Goal: Use online tool/utility: Utilize a website feature to perform a specific function

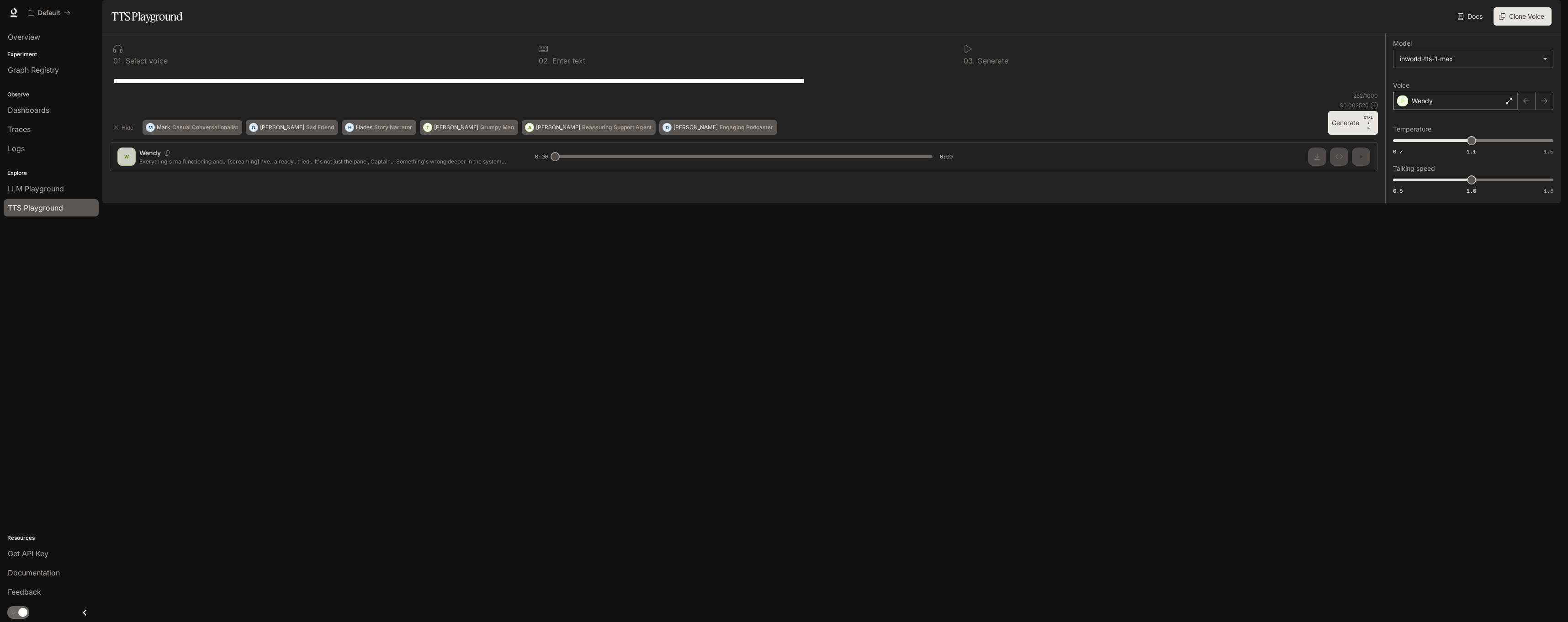
click at [1511, 104] on icon at bounding box center [1509, 100] width 5 height 5
click at [1477, 171] on p "Deep, smooth middle-aged [DEMOGRAPHIC_DATA] French voice. Composed and calm" at bounding box center [1481, 162] width 138 height 16
click at [1354, 134] on button "Generate CTRL + ⏎" at bounding box center [1353, 123] width 50 height 23
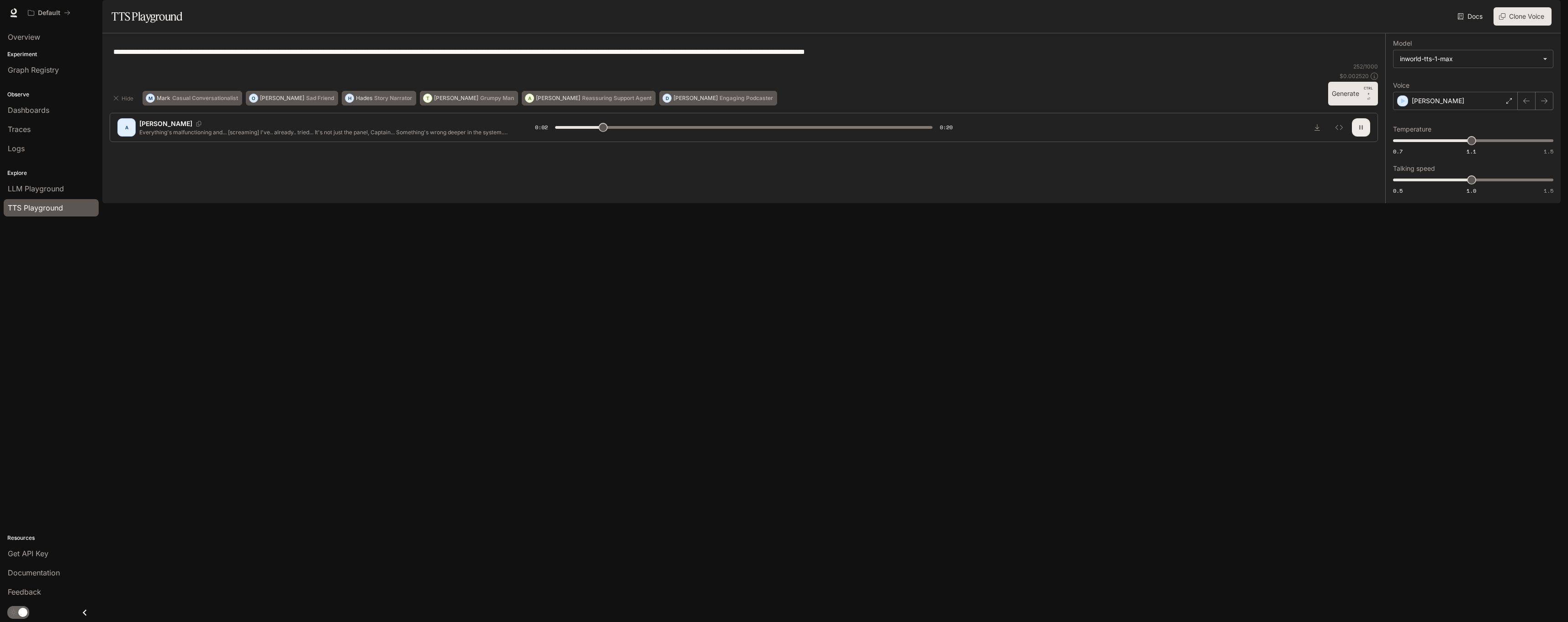
click at [1365, 137] on button "button" at bounding box center [1361, 127] width 18 height 18
click at [1454, 110] on div "[PERSON_NAME]" at bounding box center [1455, 101] width 125 height 18
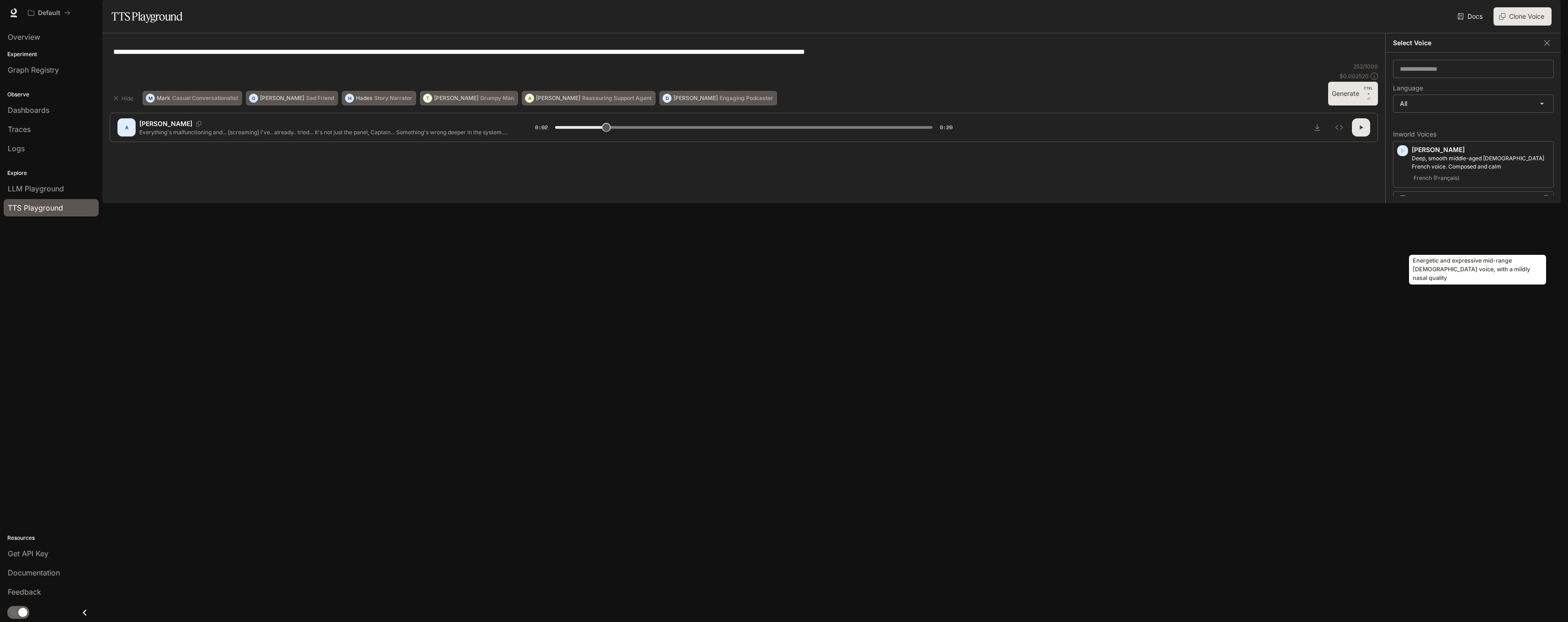
click at [1499, 221] on p "Energetic and expressive mid-range [DEMOGRAPHIC_DATA] voice, with a mildly nasa…" at bounding box center [1481, 213] width 138 height 16
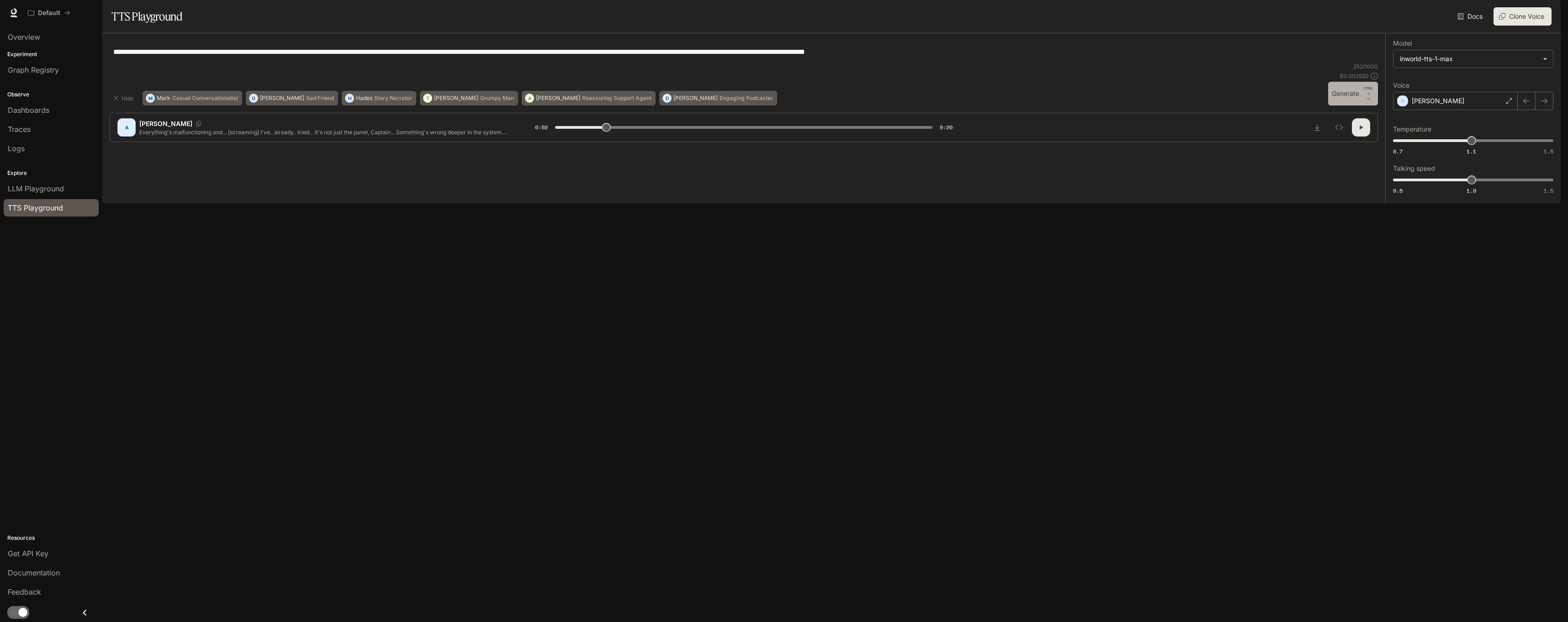
click at [1347, 105] on button "Generate CTRL + ⏎" at bounding box center [1353, 94] width 50 height 23
click at [1508, 104] on icon at bounding box center [1509, 100] width 5 height 5
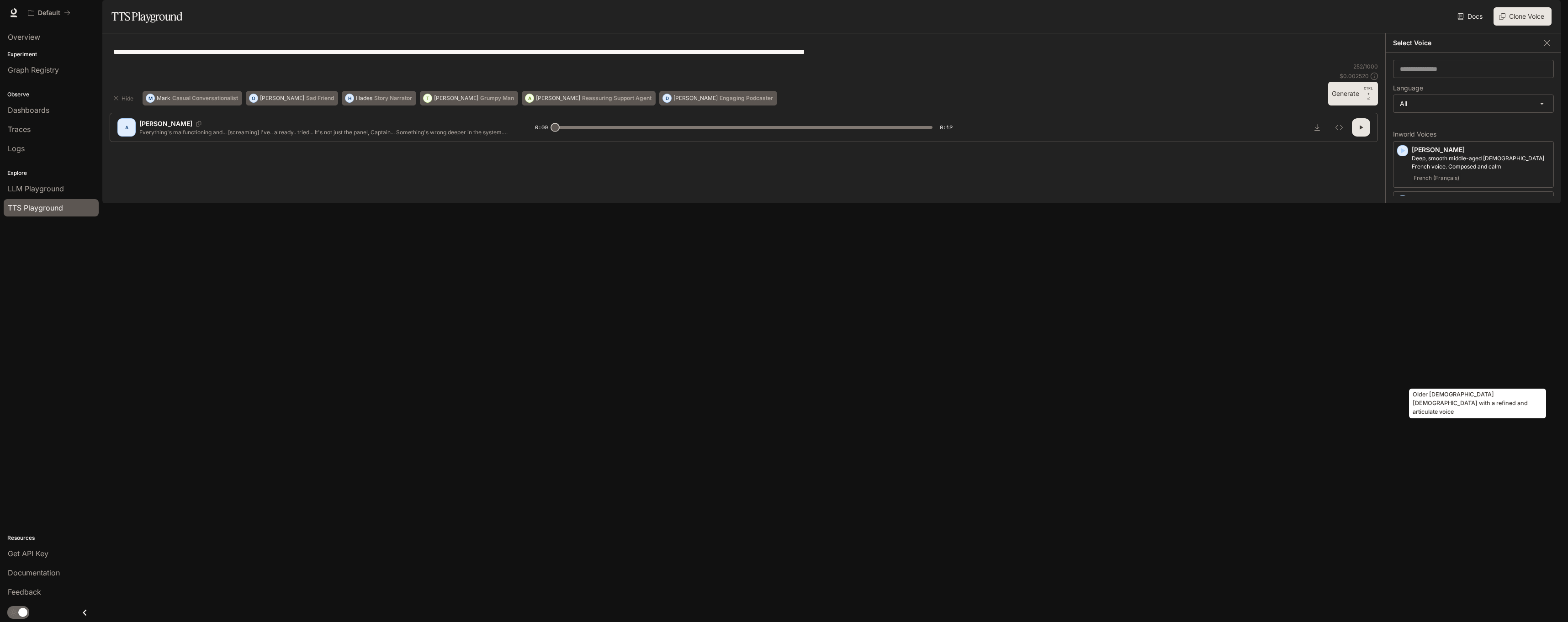
click at [1502, 363] on p "Older [DEMOGRAPHIC_DATA] [DEMOGRAPHIC_DATA] with a refined and articulate voice" at bounding box center [1481, 355] width 138 height 16
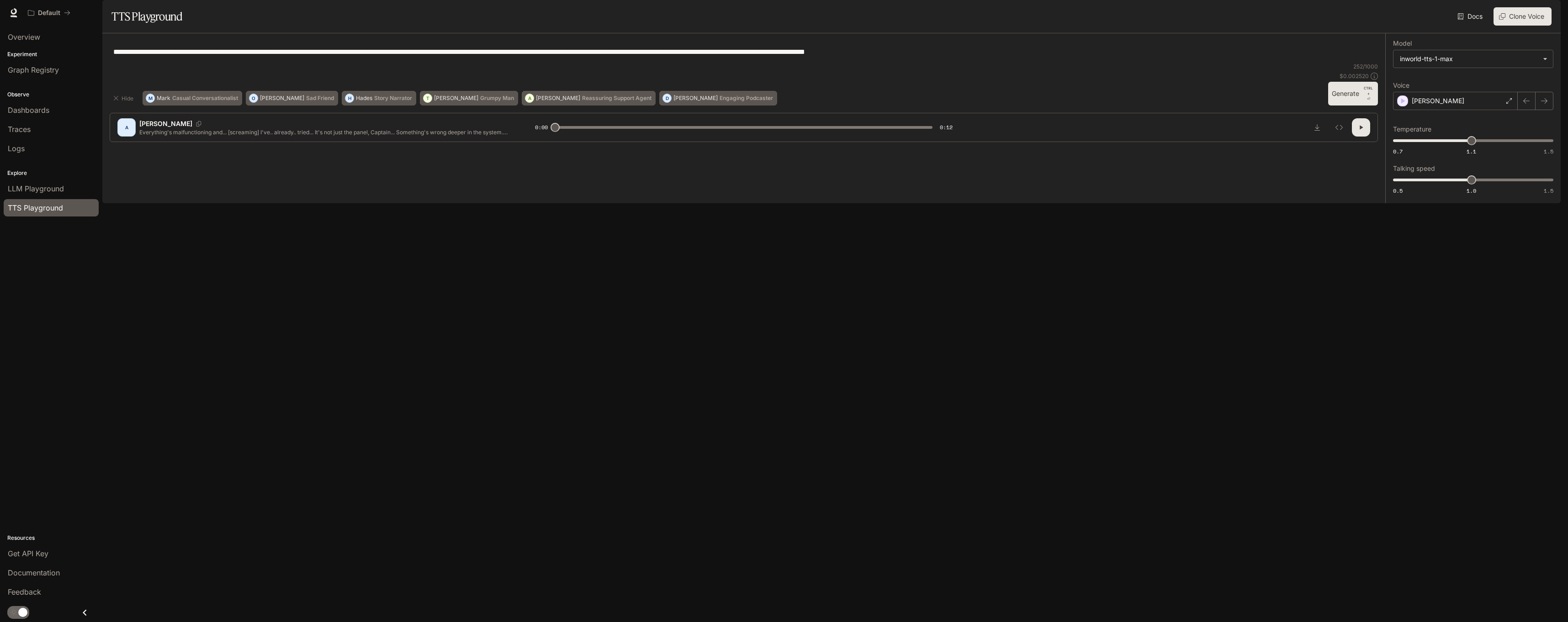
click at [1348, 105] on button "Generate CTRL + ⏎" at bounding box center [1353, 94] width 50 height 23
type input "*"
drag, startPoint x: 998, startPoint y: 80, endPoint x: 110, endPoint y: 72, distance: 888.0
click at [110, 63] on div "**********" at bounding box center [744, 52] width 1268 height 22
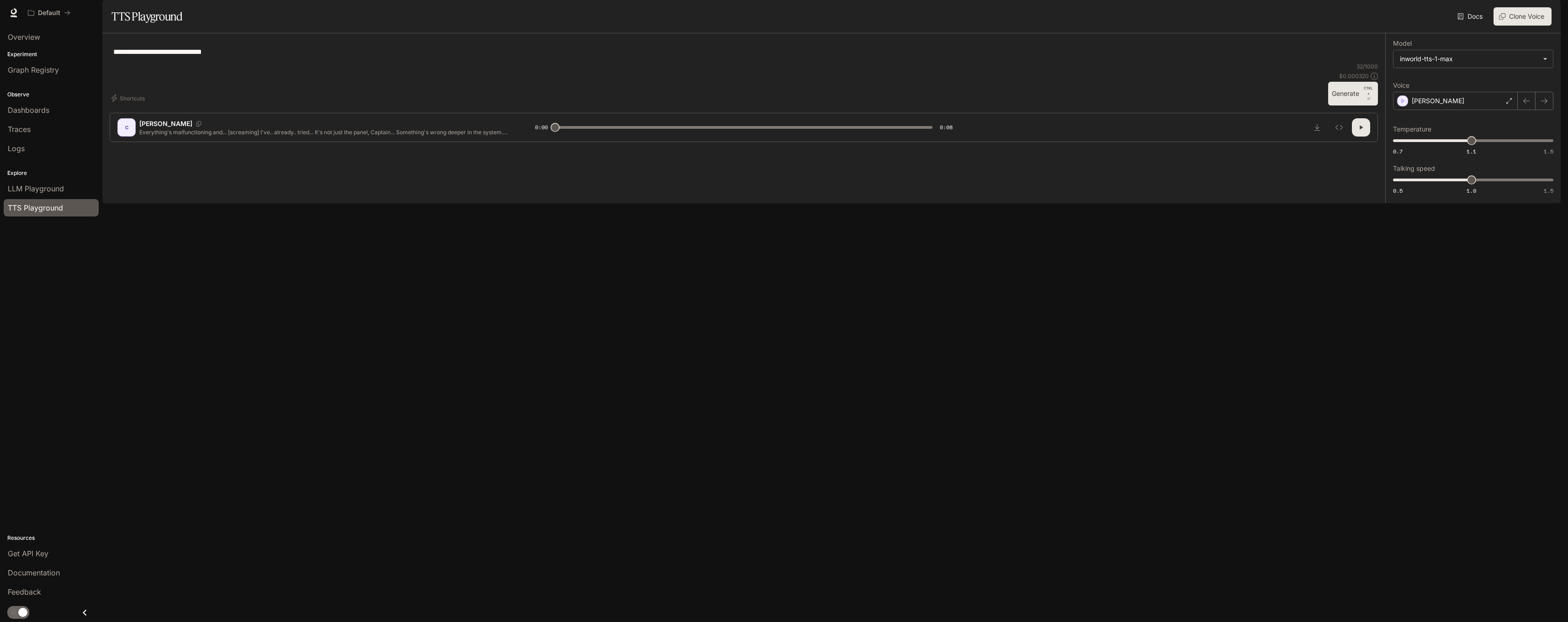
type textarea "**********"
click at [1350, 105] on button "Generate CTRL + ⏎" at bounding box center [1353, 94] width 50 height 23
click at [1512, 110] on div "[PERSON_NAME]" at bounding box center [1455, 101] width 125 height 18
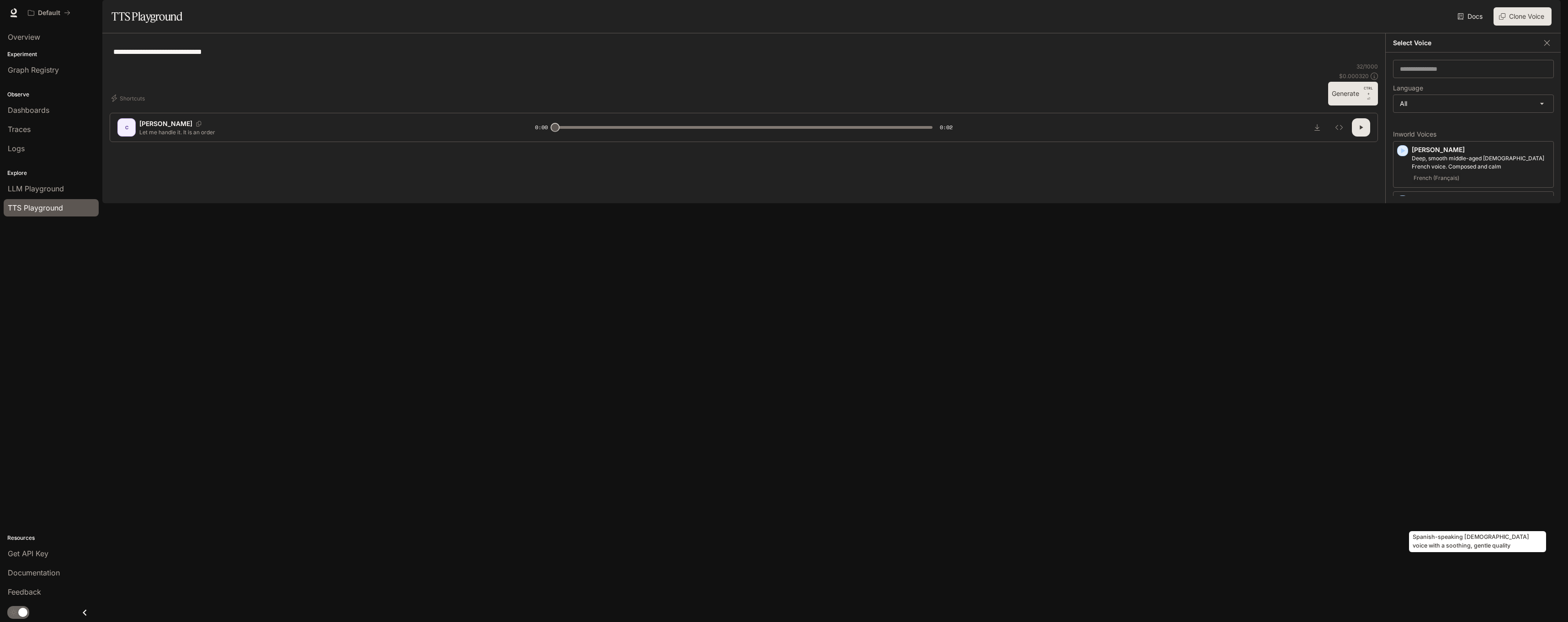
click at [1497, 506] on p "Spanish-speaking [DEMOGRAPHIC_DATA] voice with a soothing, gentle quality" at bounding box center [1481, 498] width 138 height 16
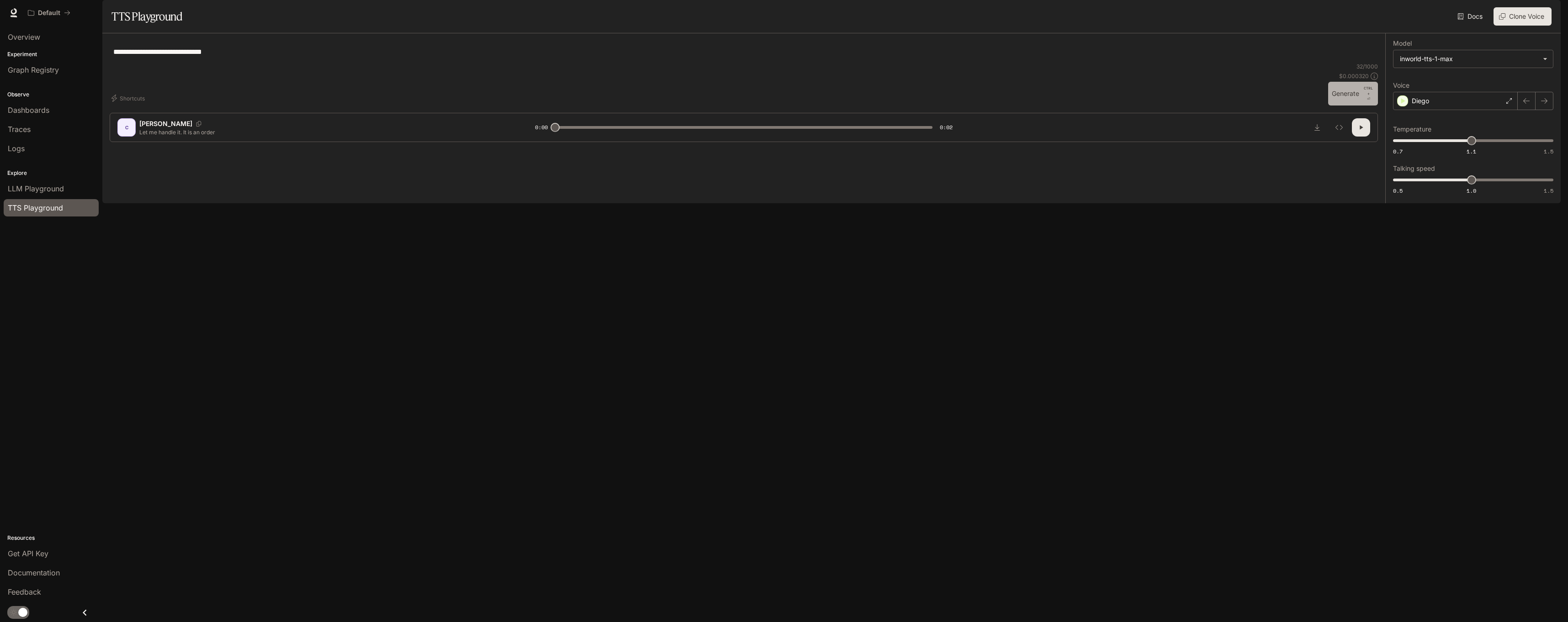
click at [1346, 105] on button "Generate CTRL + ⏎" at bounding box center [1353, 94] width 50 height 23
click at [1444, 110] on div "Diego" at bounding box center [1455, 101] width 125 height 18
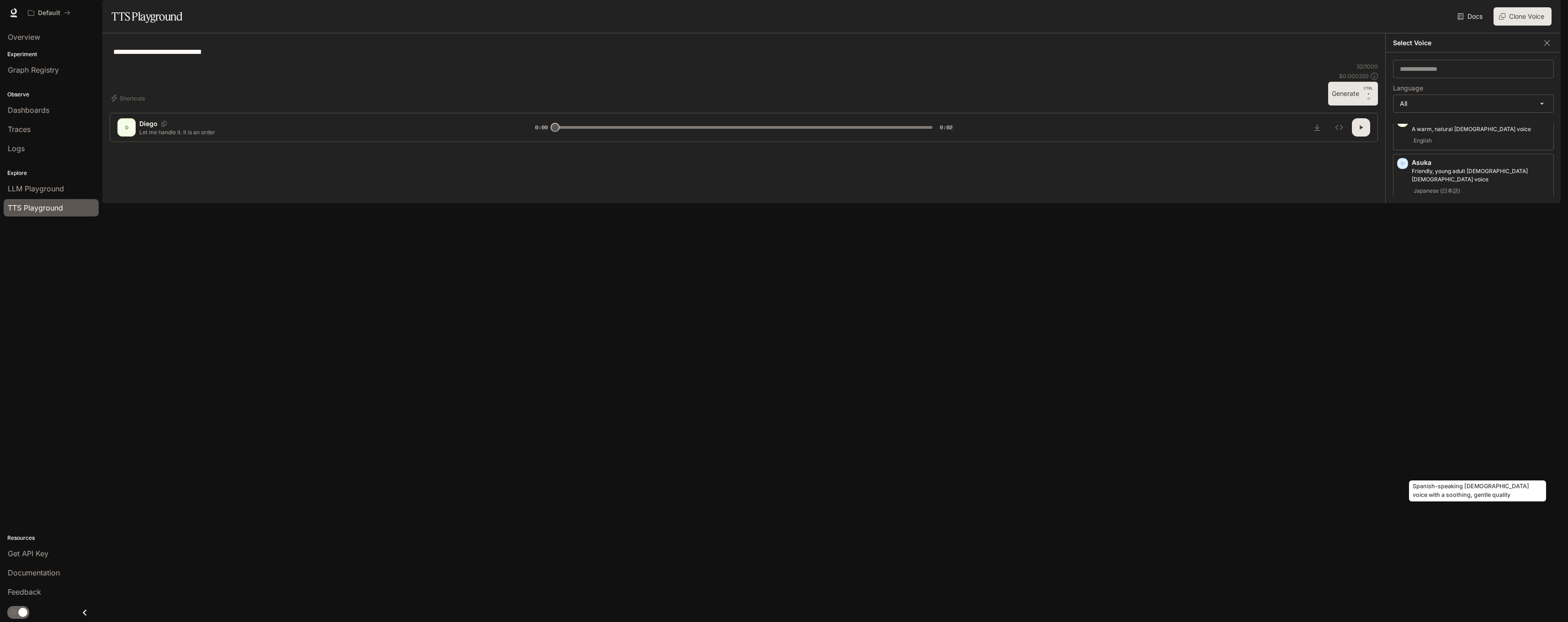
scroll to position [137, 0]
click at [1482, 469] on p "[DEMOGRAPHIC_DATA] with a fast-talking, emphatic and streetwise tone" at bounding box center [1481, 460] width 138 height 16
click at [1354, 105] on button "Generate CTRL + ⏎" at bounding box center [1353, 94] width 50 height 23
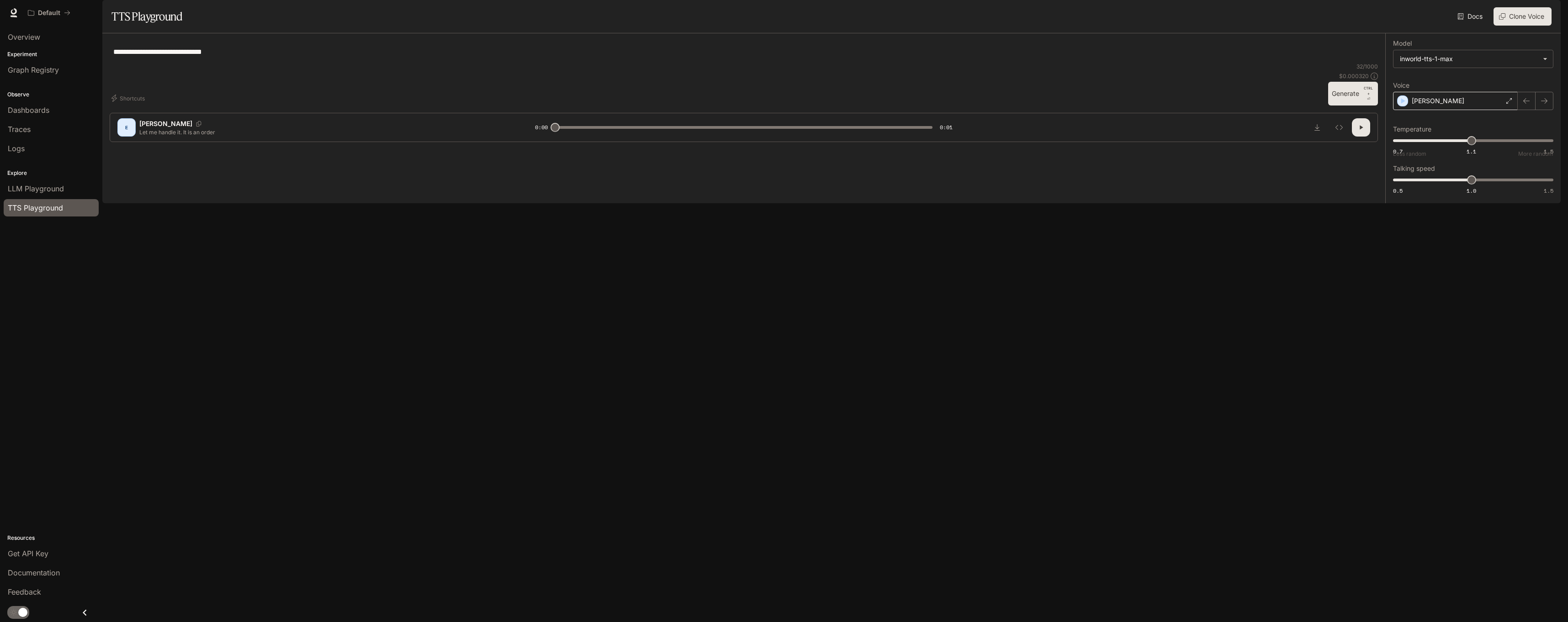
click at [1512, 104] on icon at bounding box center [1509, 100] width 5 height 5
click at [1477, 417] on p "Energetic, expressive man with a rapid-fire delivery" at bounding box center [1481, 421] width 138 height 8
click at [1349, 105] on button "Generate CTRL + ⏎" at bounding box center [1353, 94] width 50 height 23
type input "*"
